Goal: Task Accomplishment & Management: Complete application form

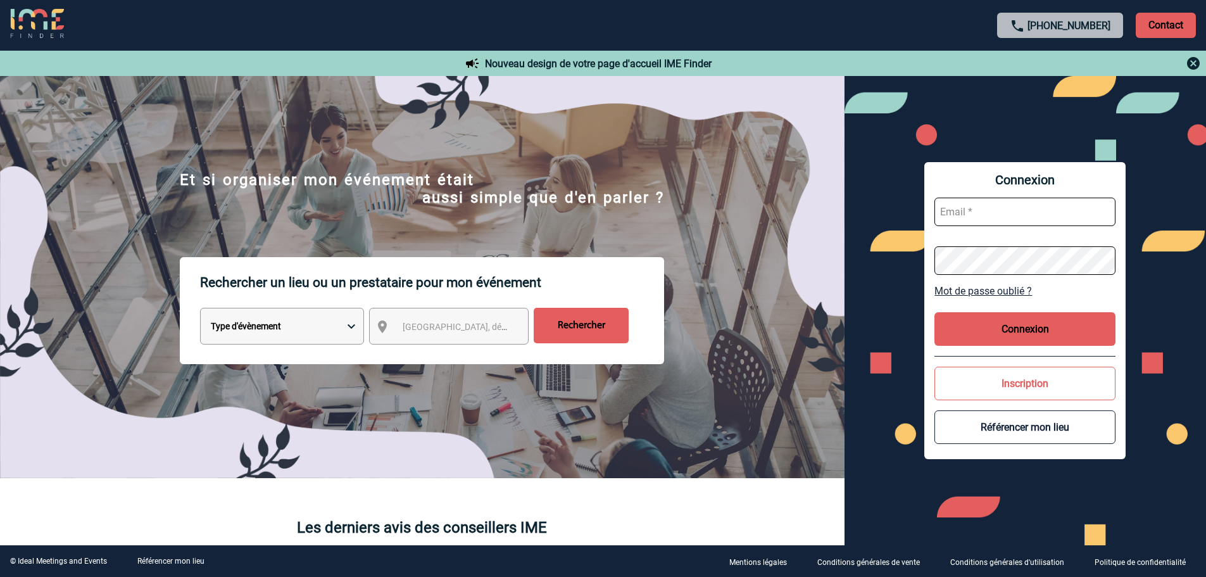
type input "[EMAIL_ADDRESS][DOMAIN_NAME]"
click at [1045, 320] on button "Connexion" at bounding box center [1024, 329] width 181 height 34
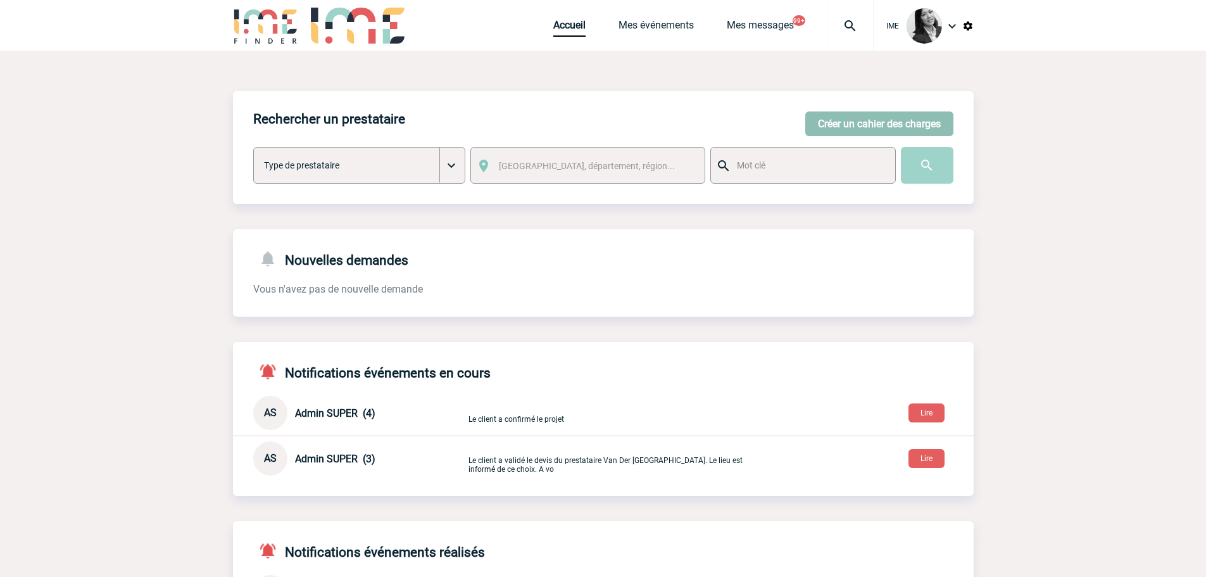
click at [836, 115] on button "Créer un cahier des charges" at bounding box center [879, 123] width 148 height 25
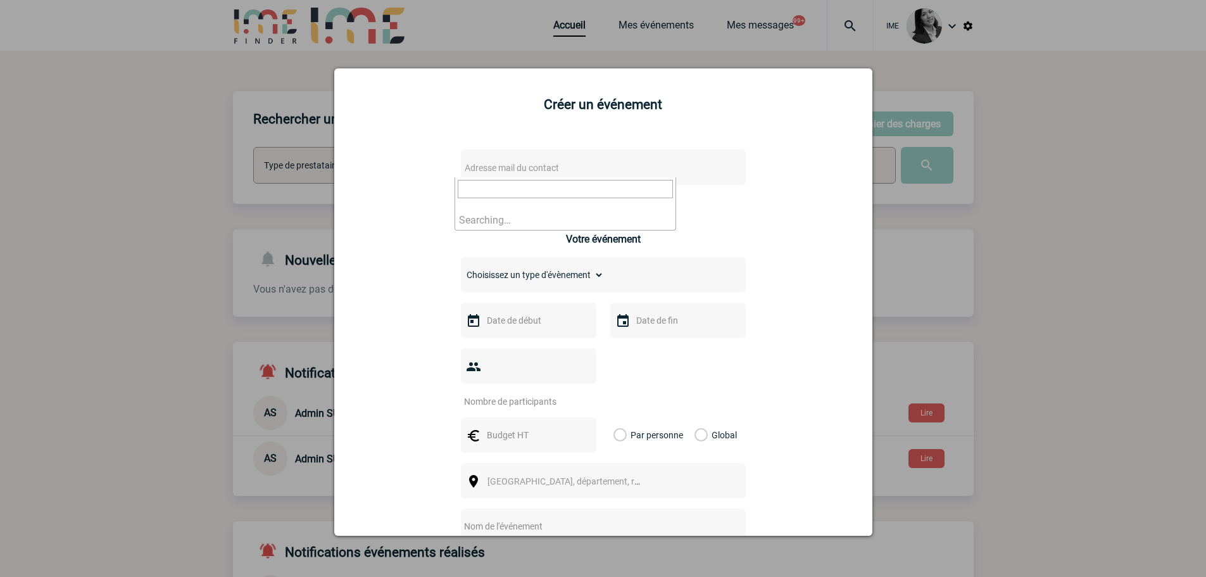
click at [496, 160] on span "Adresse mail du contact" at bounding box center [571, 168] width 222 height 18
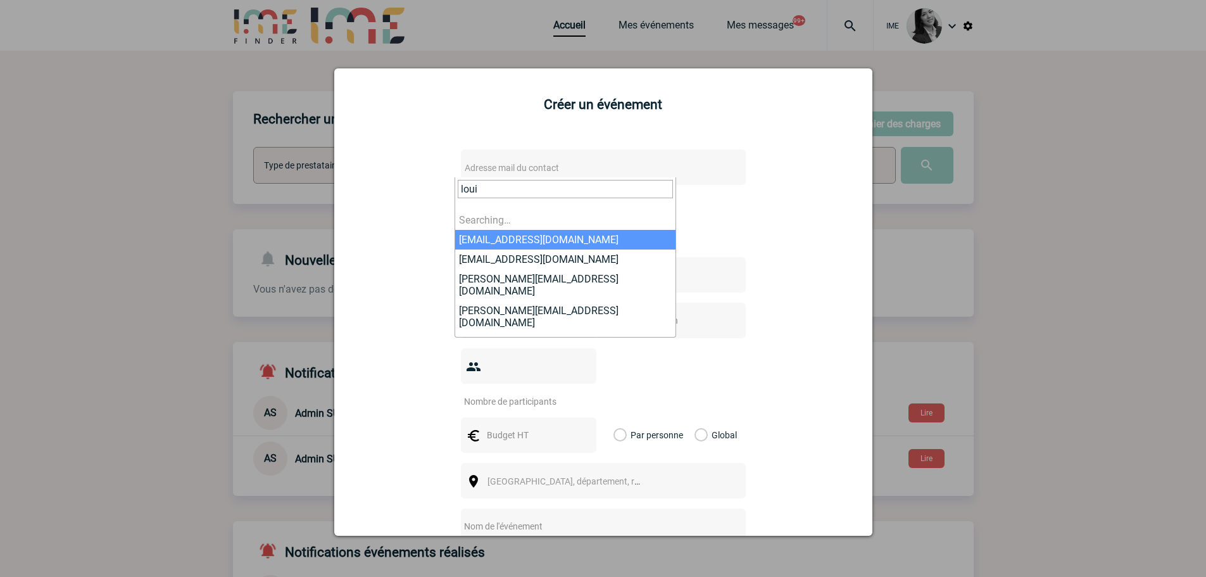
type input "louis"
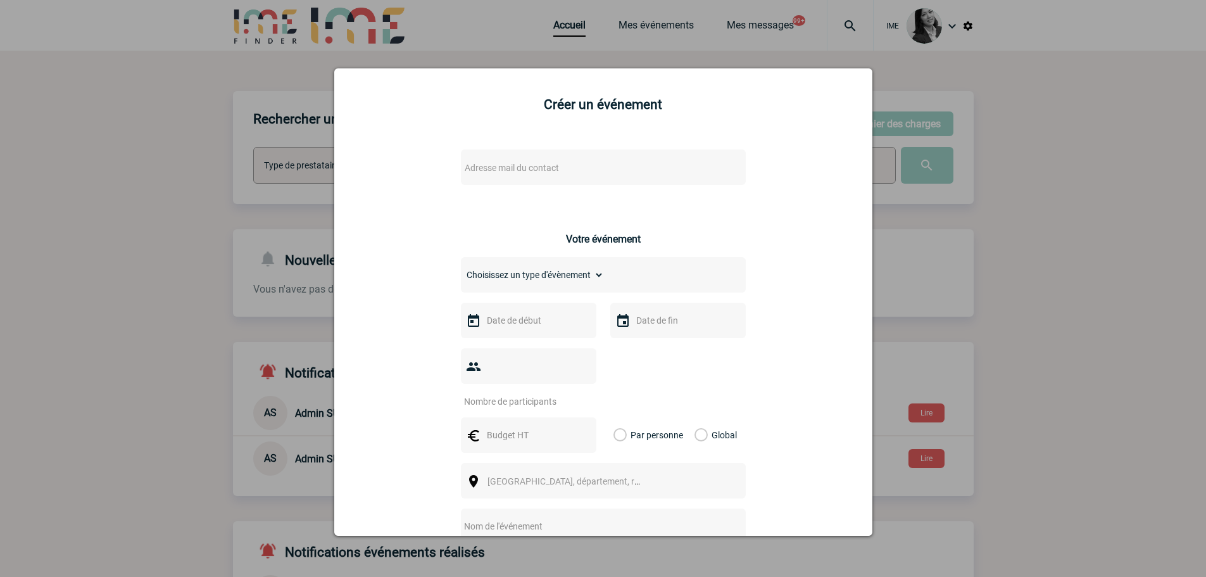
drag, startPoint x: 135, startPoint y: 153, endPoint x: 353, endPoint y: 97, distance: 225.5
click at [140, 153] on div at bounding box center [603, 288] width 1206 height 577
